Goal: Information Seeking & Learning: Learn about a topic

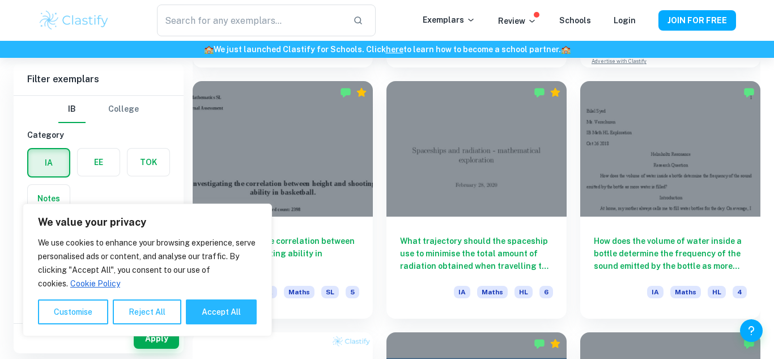
scroll to position [551, 0]
click at [216, 312] on button "Accept All" at bounding box center [221, 311] width 71 height 25
checkbox input "true"
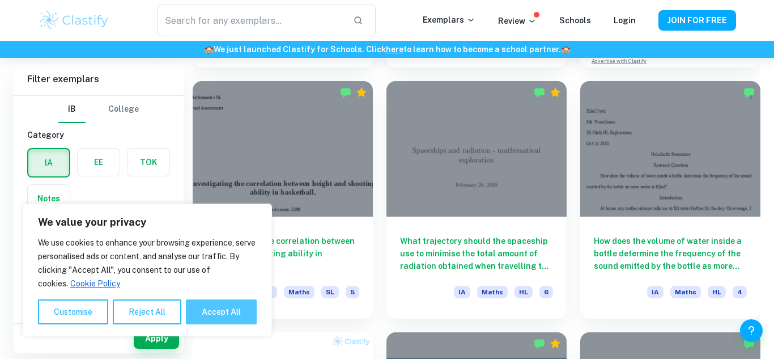
checkbox input "true"
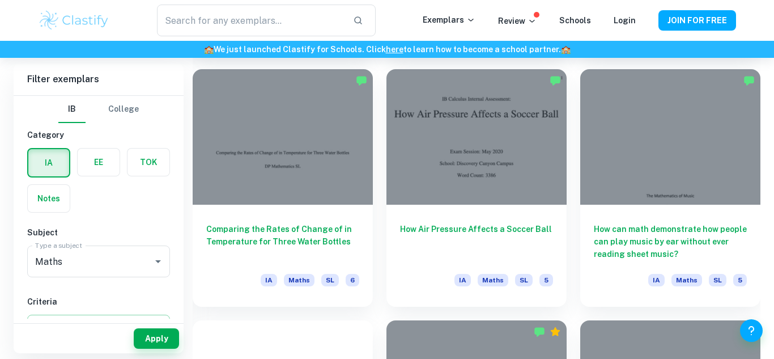
scroll to position [1571, 0]
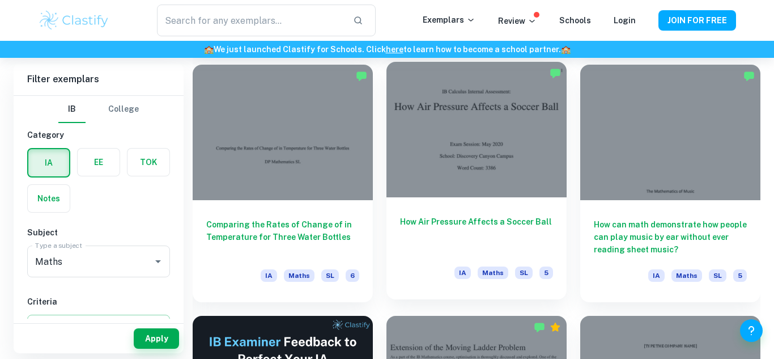
click at [539, 130] on div at bounding box center [476, 129] width 180 height 135
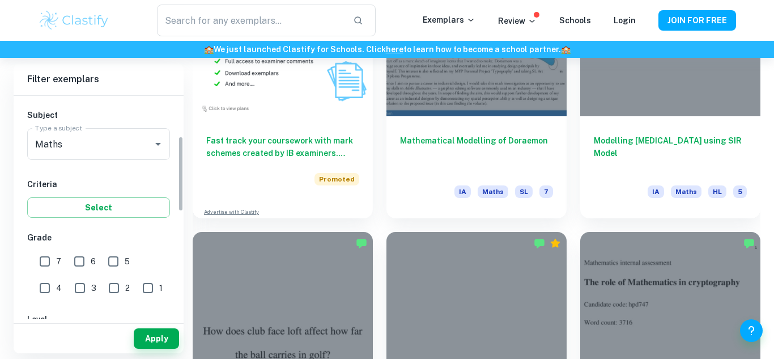
scroll to position [118, 0]
click at [47, 261] on input "7" at bounding box center [44, 260] width 23 height 23
checkbox input "true"
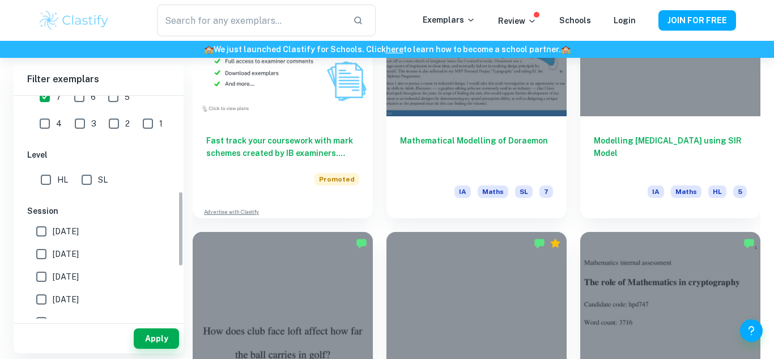
scroll to position [283, 0]
click at [37, 178] on input "HL" at bounding box center [46, 178] width 23 height 23
checkbox input "true"
click at [168, 338] on button "Apply" at bounding box center [156, 338] width 45 height 20
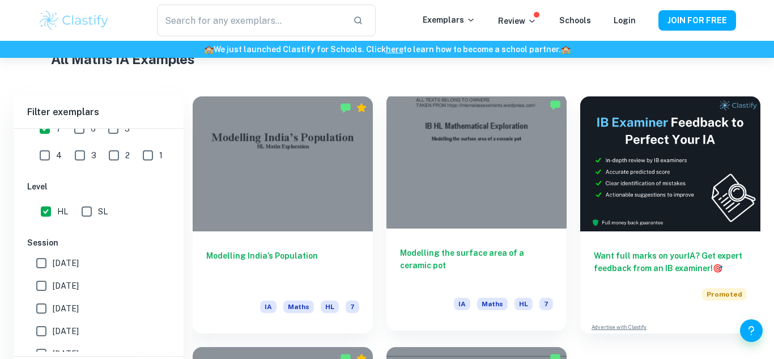
scroll to position [511, 0]
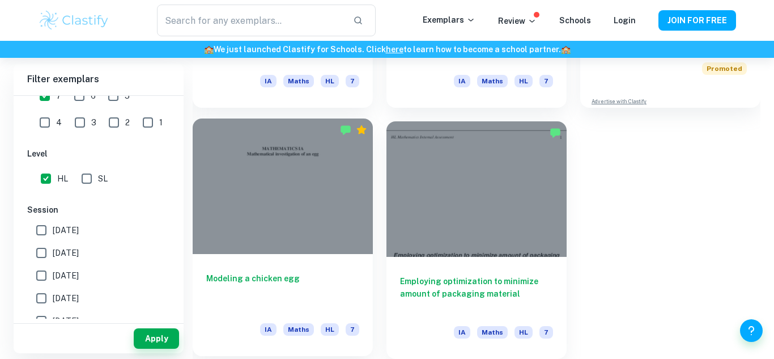
click at [303, 171] on div at bounding box center [283, 185] width 180 height 135
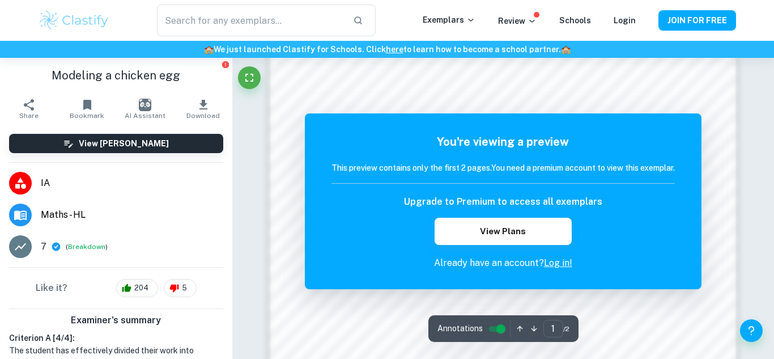
scroll to position [682, 0]
click at [551, 263] on link "Log in!" at bounding box center [558, 262] width 28 height 11
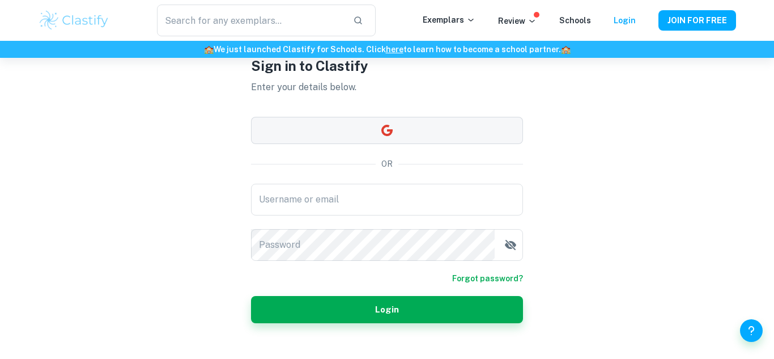
scroll to position [75, 0]
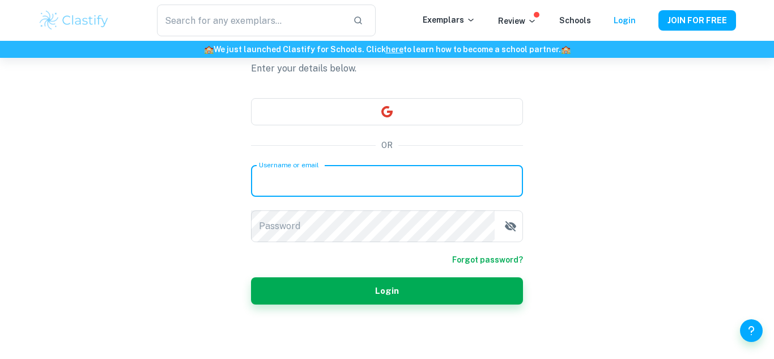
click at [397, 190] on input "Username or email" at bounding box center [387, 181] width 272 height 32
type input "2"
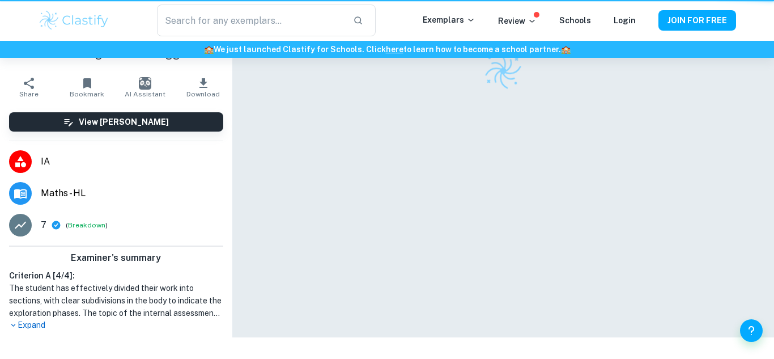
scroll to position [58, 0]
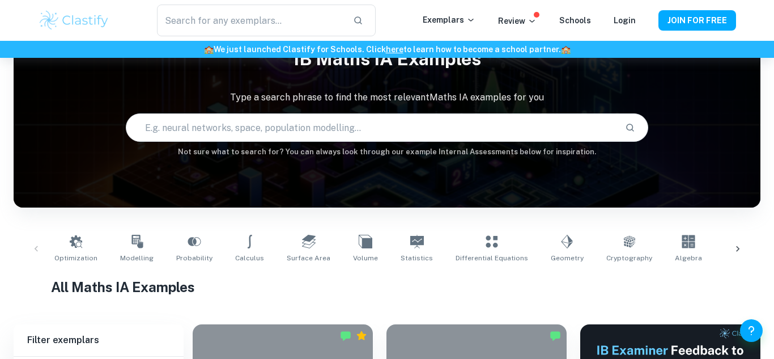
scroll to position [511, 0]
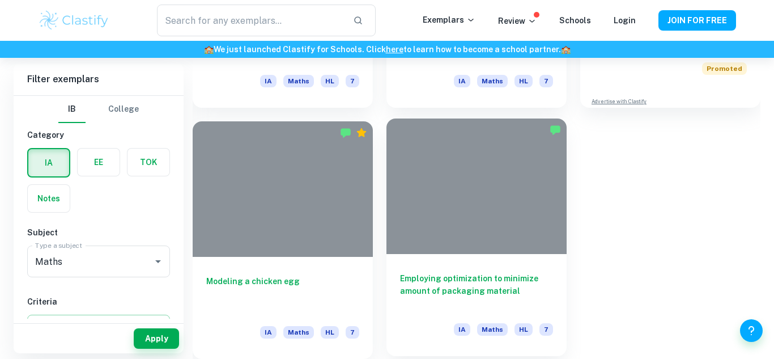
click at [507, 249] on div at bounding box center [476, 185] width 180 height 135
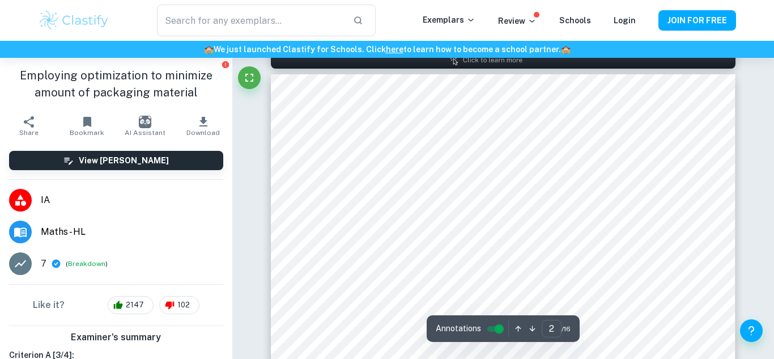
scroll to position [734, 0]
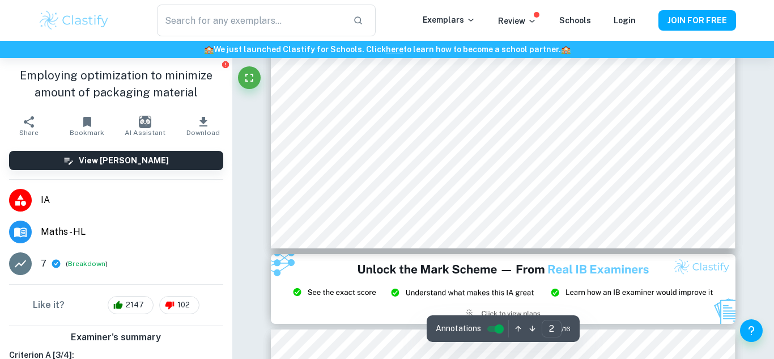
type input "3"
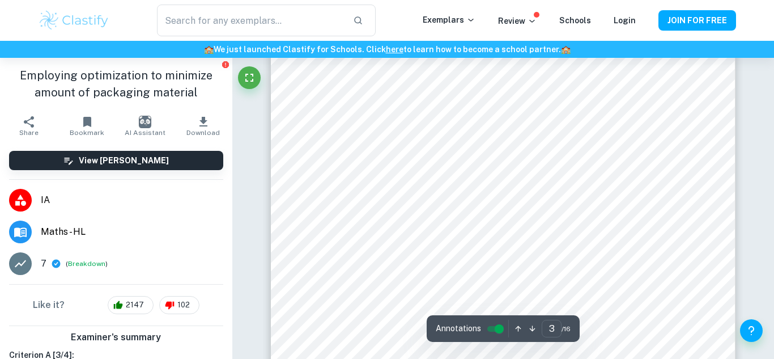
scroll to position [1558, 0]
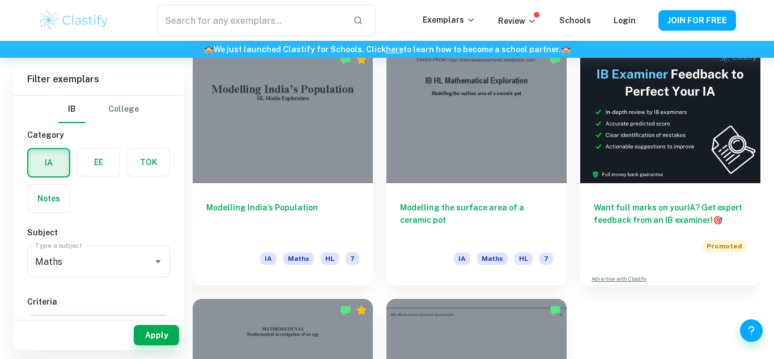
scroll to position [259, 0]
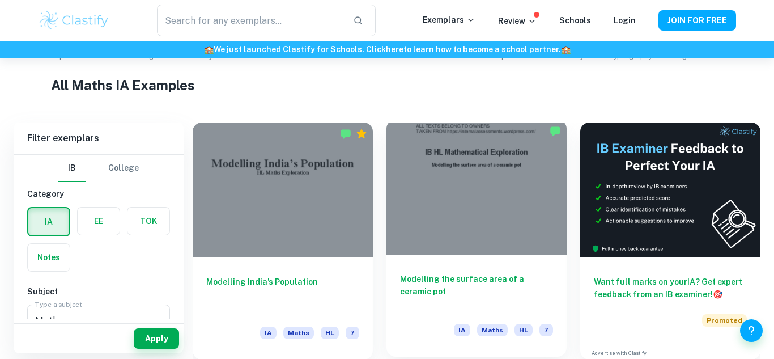
click at [483, 266] on div "Modelling the surface area of a ceramic pot IA Maths HL 7" at bounding box center [476, 305] width 180 height 102
